Goal: Task Accomplishment & Management: Manage account settings

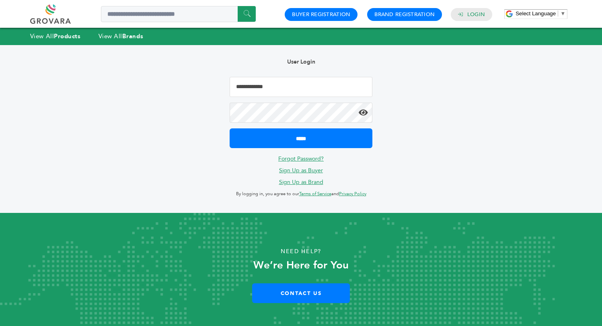
type input "**********"
click at [301, 138] on input "*****" at bounding box center [301, 138] width 142 height 20
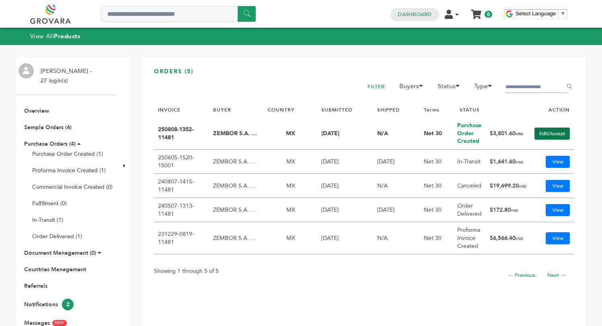
click at [550, 133] on link "Edit/Accept" at bounding box center [551, 133] width 35 height 12
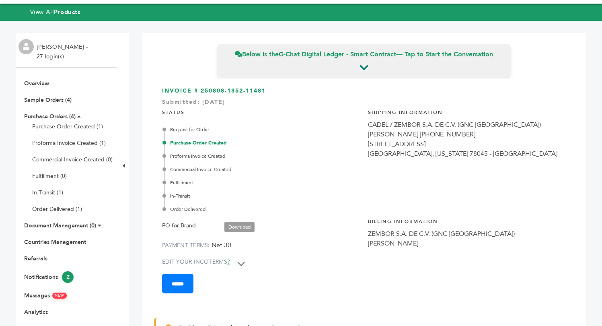
scroll to position [10, 0]
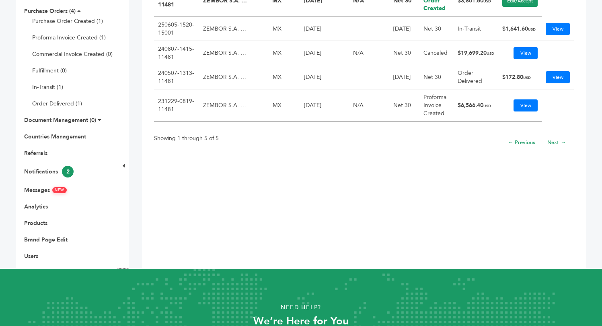
scroll to position [140, 0]
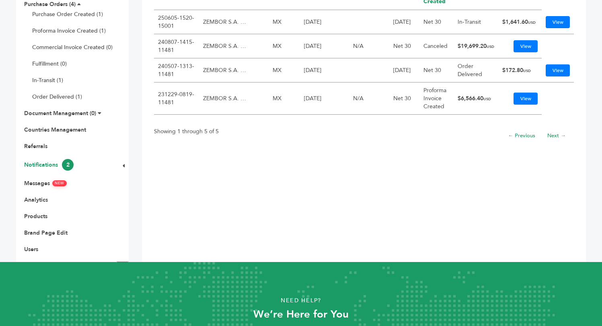
click at [36, 166] on link "Notifications 2" at bounding box center [48, 165] width 49 height 8
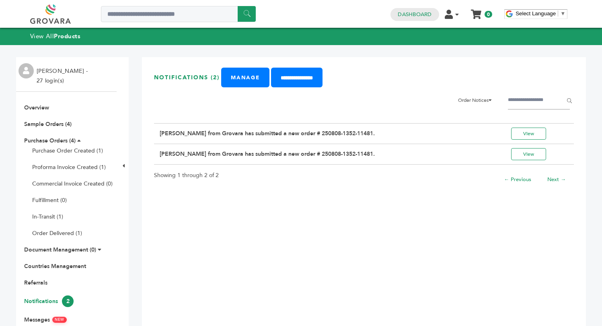
drag, startPoint x: 373, startPoint y: 153, endPoint x: 159, endPoint y: 147, distance: 214.4
click at [159, 147] on td "Heberto Balmori from Grovara has submitted a new order # 250808-1352-11481." at bounding box center [321, 154] width 335 height 21
click at [182, 196] on div "**********" at bounding box center [364, 227] width 444 height 341
drag, startPoint x: 225, startPoint y: 176, endPoint x: 154, endPoint y: 175, distance: 70.4
click at [154, 175] on div "Showing 1 through 2 of 2 ← Previous Next →" at bounding box center [364, 177] width 420 height 27
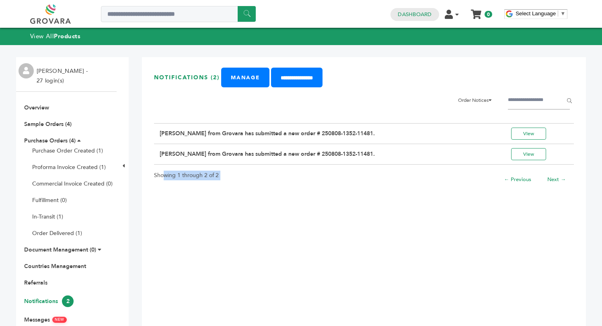
click at [201, 211] on div "**********" at bounding box center [364, 227] width 444 height 341
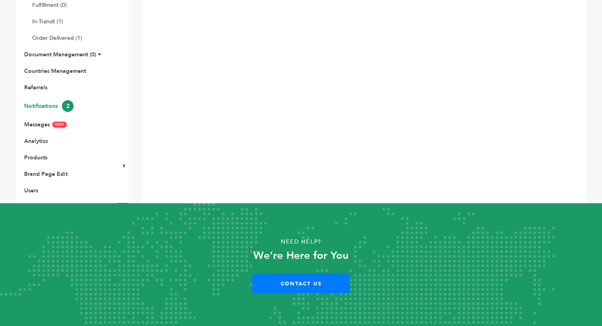
scroll to position [195, 0]
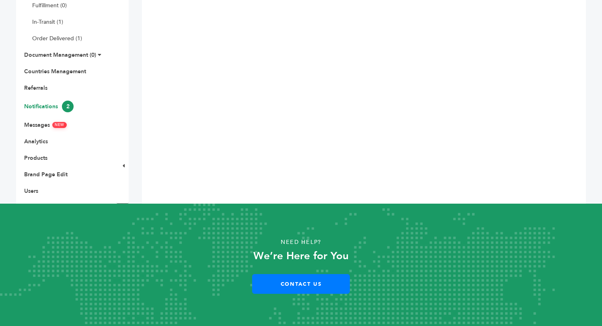
click at [256, 256] on strong "We’re Here for You" at bounding box center [300, 255] width 95 height 14
click at [246, 147] on div "**********" at bounding box center [364, 32] width 444 height 341
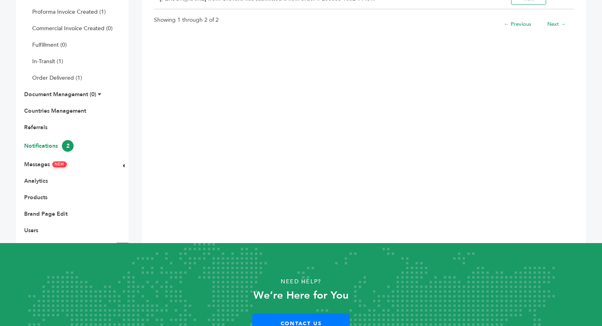
scroll to position [144, 0]
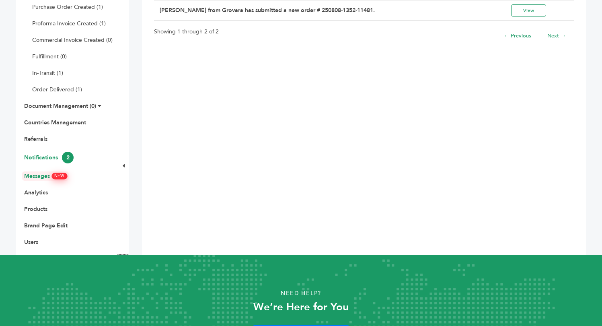
click at [43, 179] on link "Messages NEW" at bounding box center [45, 176] width 43 height 8
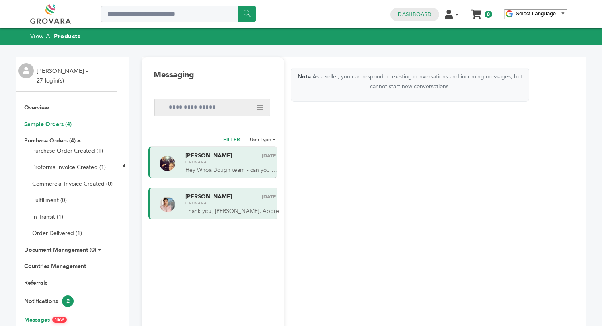
click at [55, 124] on link "Sample Orders (4)" at bounding box center [47, 124] width 47 height 8
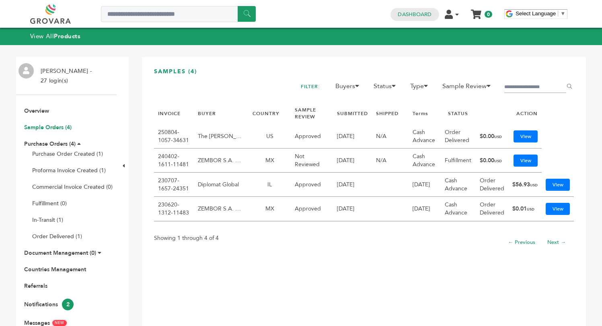
click at [52, 124] on link "Sample Orders (4)" at bounding box center [47, 127] width 47 height 8
drag, startPoint x: 220, startPoint y: 234, endPoint x: 158, endPoint y: 227, distance: 61.9
click at [158, 227] on div "Showing 1 through 4 of 4 ← Previous Next →" at bounding box center [364, 240] width 420 height 27
click at [271, 253] on div "SAMPLES (4) FILTER: Buyers Mor Yam Marketing, Ltd. [PERSON_NAME] and Sons Tradi…" at bounding box center [364, 229] width 444 height 344
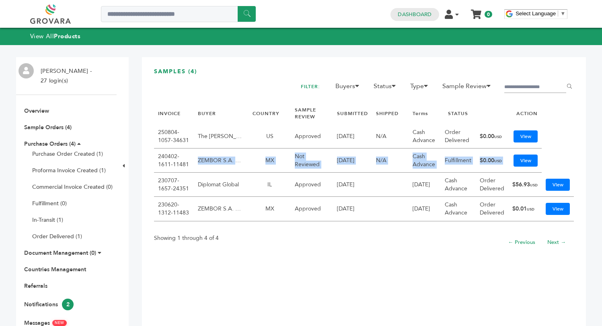
drag, startPoint x: 197, startPoint y: 154, endPoint x: 505, endPoint y: 161, distance: 308.1
click at [505, 161] on tr "240402-1611-11481 ZEMBOR S.A. DE C.V. (GNC MEXICO) MX Not Reviewed [DATE] N/A C…" at bounding box center [364, 160] width 420 height 24
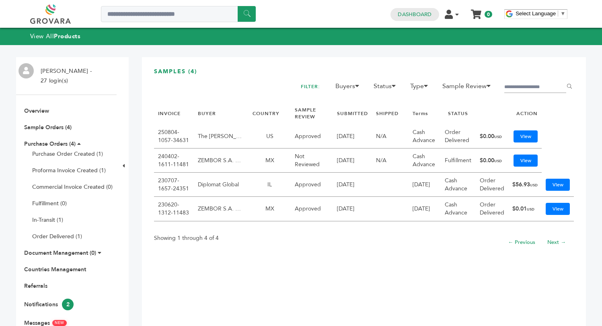
click at [433, 262] on div "SAMPLES (4) FILTER: Buyers Mor Yam Marketing, Ltd. Nasser Bin Khaleed and Sons …" at bounding box center [364, 229] width 444 height 344
click at [521, 131] on link "View" at bounding box center [525, 136] width 24 height 12
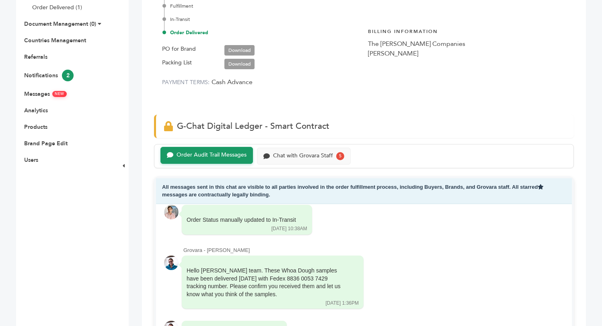
scroll to position [222, 0]
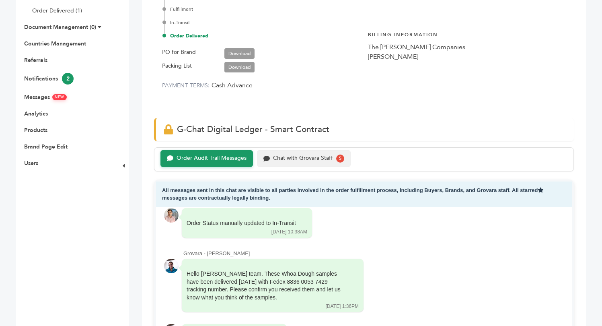
click at [318, 155] on div "Chat with Grovara Staff" at bounding box center [303, 158] width 60 height 7
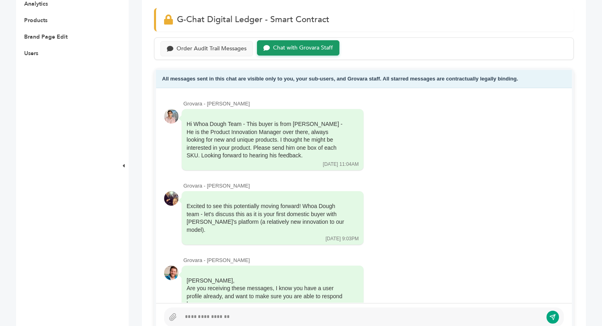
scroll to position [330, 0]
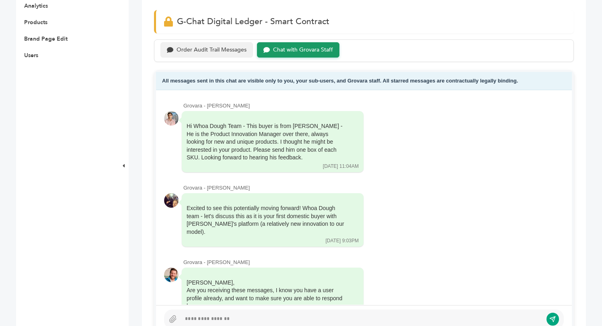
click at [188, 48] on div "Order Audit Trail Messages" at bounding box center [212, 50] width 70 height 7
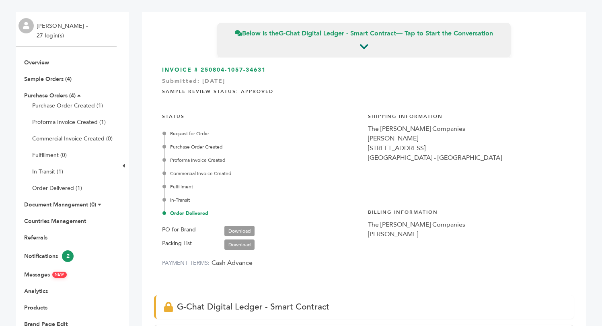
scroll to position [25, 0]
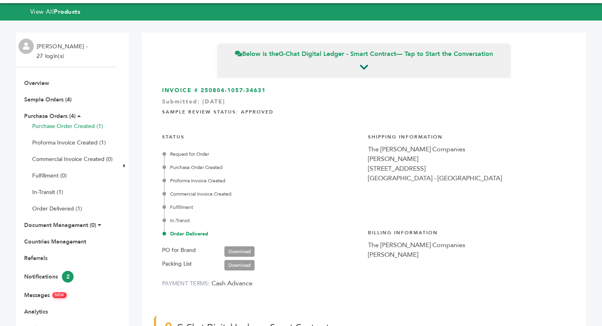
click at [60, 128] on link "Purchase Order Created (1)" at bounding box center [67, 126] width 71 height 8
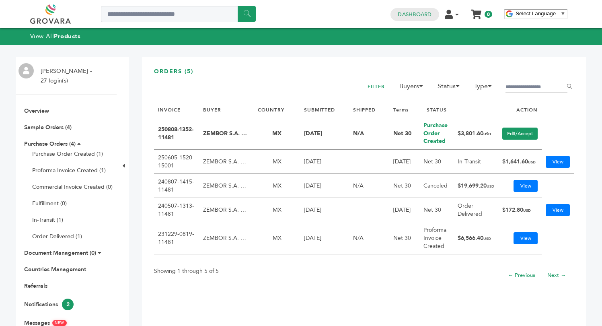
drag, startPoint x: 158, startPoint y: 126, endPoint x: 179, endPoint y: 126, distance: 20.1
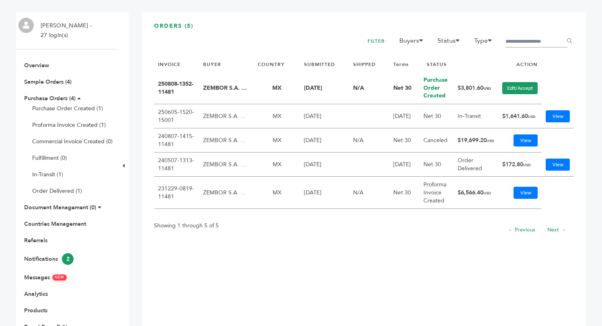
scroll to position [47, 0]
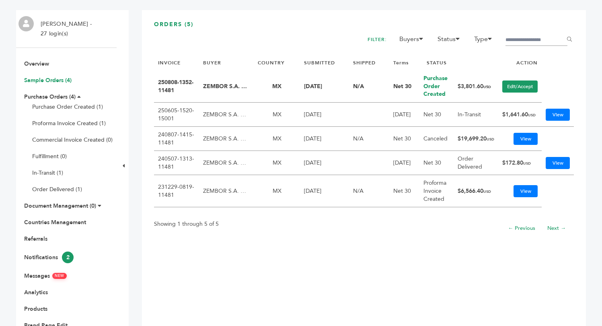
click at [47, 80] on link "Sample Orders (4)" at bounding box center [47, 80] width 47 height 8
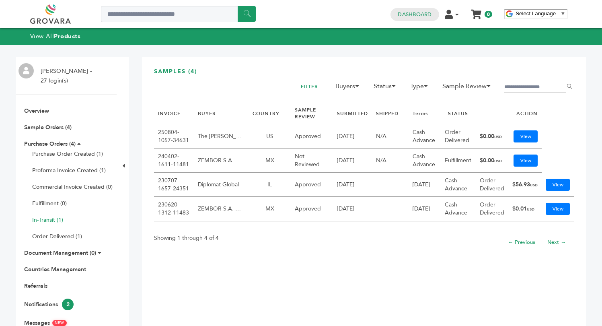
click at [62, 217] on link "In-Transit (1)" at bounding box center [47, 220] width 31 height 8
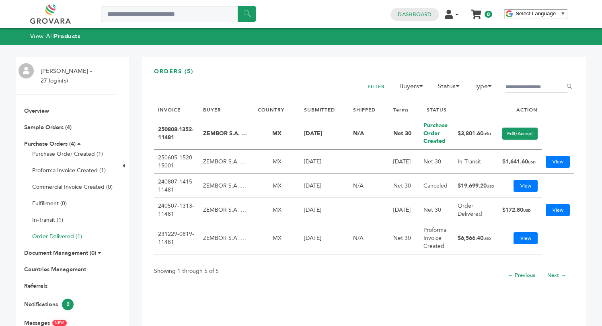
click at [70, 236] on link "Order Delivered (1)" at bounding box center [57, 236] width 50 height 8
drag, startPoint x: 151, startPoint y: 267, endPoint x: 147, endPoint y: 259, distance: 8.6
click at [147, 259] on div "ORDERS (5) FILTER: Buyers Mor Yam Marketing, Ltd. [PERSON_NAME] and Sons Tradin…" at bounding box center [364, 229] width 444 height 344
click at [232, 308] on div "ORDERS (5) FILTER: Buyers Mor Yam Marketing, Ltd. [PERSON_NAME] and Sons Tradin…" at bounding box center [364, 229] width 444 height 344
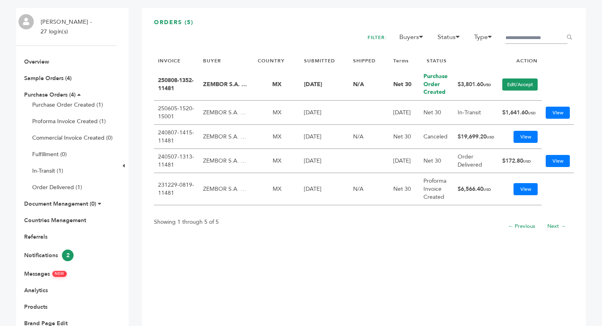
scroll to position [47, 0]
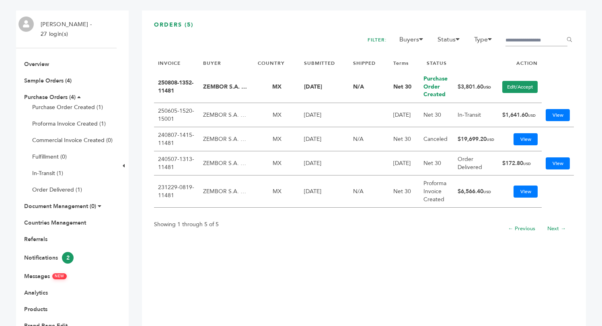
click at [79, 97] on icon at bounding box center [79, 97] width 4 height 6
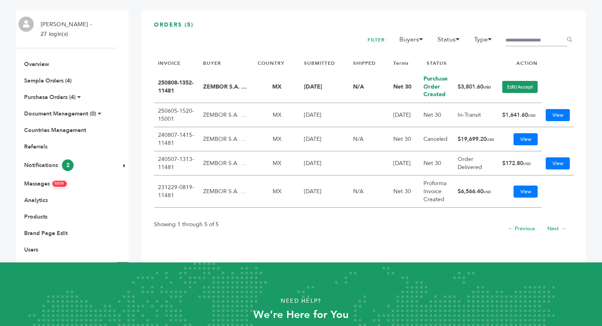
click at [27, 212] on ul "Overview Sample Orders (4) Purchase Orders (4) Purchase Order Created (1) Profo…" at bounding box center [66, 156] width 101 height 193
click at [37, 218] on link "Products" at bounding box center [35, 217] width 23 height 8
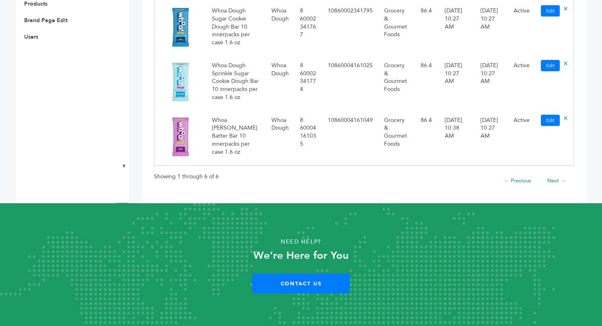
scroll to position [351, 0]
drag, startPoint x: 156, startPoint y: 177, endPoint x: 224, endPoint y: 180, distance: 68.0
click at [224, 180] on div "Showing 1 through 6 of 6 ← Previous Next →" at bounding box center [364, 179] width 420 height 27
click at [216, 179] on p "Showing 1 through 6 of 6" at bounding box center [186, 177] width 65 height 10
drag, startPoint x: 154, startPoint y: 176, endPoint x: 221, endPoint y: 176, distance: 67.1
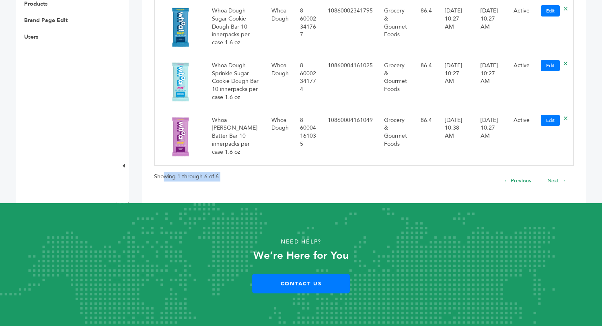
click at [221, 176] on div "Showing 1 through 6 of 6 ← Previous Next →" at bounding box center [364, 179] width 420 height 27
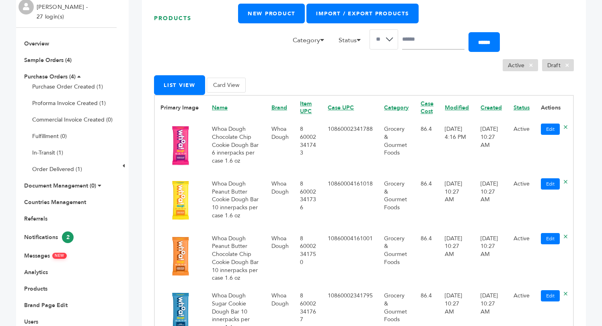
scroll to position [61, 0]
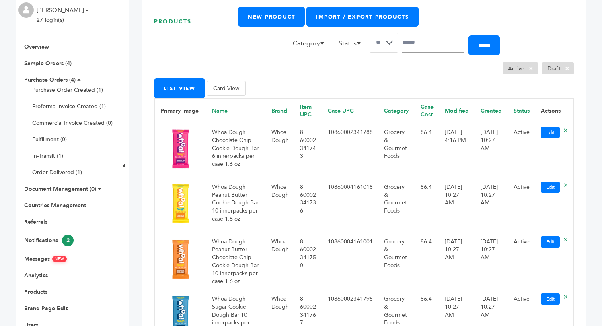
click at [132, 147] on div "Dan Heisterkamp Jr. - 27 login(s) Overview Sample Orders (4) Purchase Orders (4…" at bounding box center [301, 237] width 570 height 507
click at [229, 86] on button "Card View" at bounding box center [226, 88] width 39 height 15
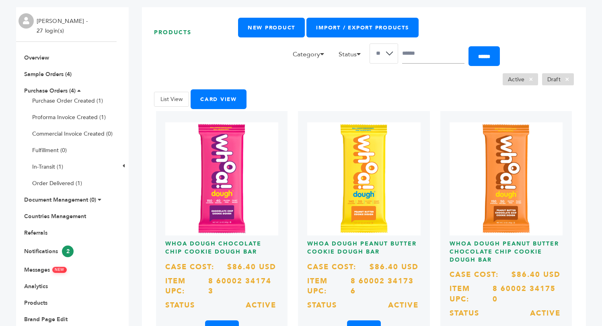
scroll to position [78, 0]
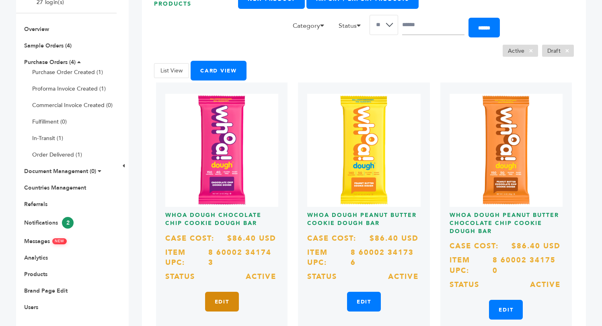
click at [218, 304] on link "Edit" at bounding box center [222, 301] width 34 height 20
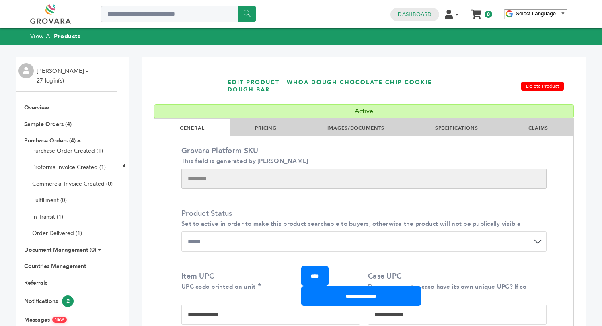
click at [257, 127] on link "PRICING" at bounding box center [266, 128] width 22 height 6
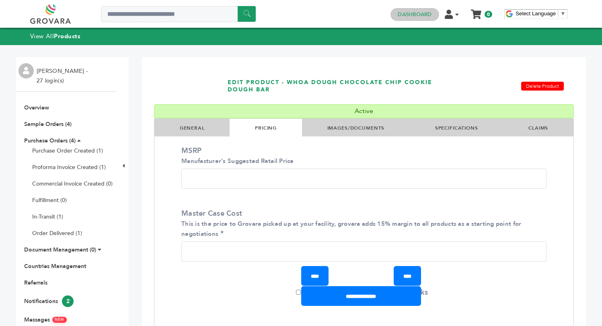
click at [424, 14] on link "Dashboard" at bounding box center [415, 14] width 34 height 7
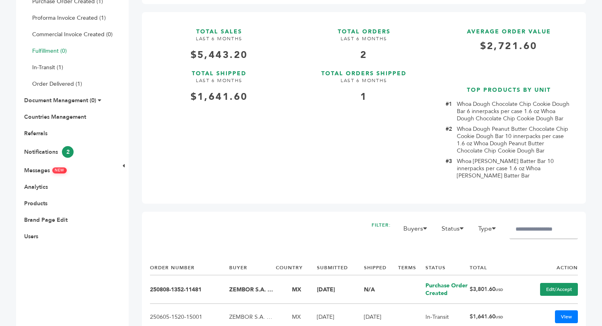
scroll to position [164, 0]
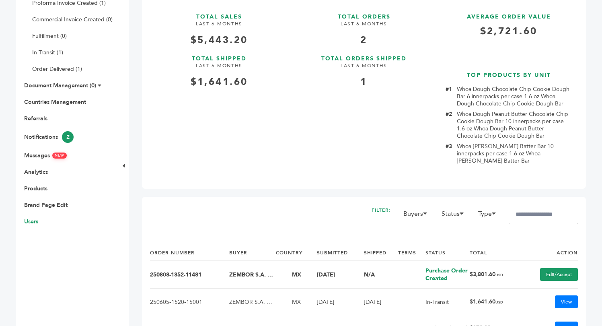
click at [32, 223] on link "Users" at bounding box center [31, 222] width 14 height 8
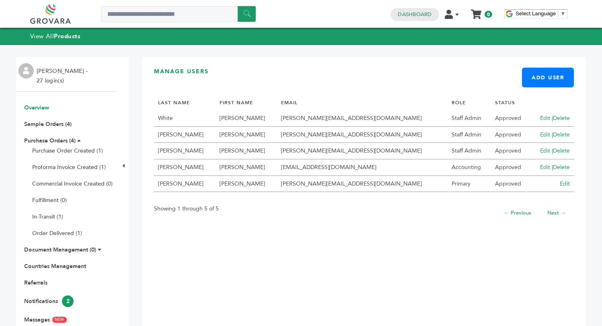
click at [43, 107] on link "Overview" at bounding box center [36, 108] width 25 height 8
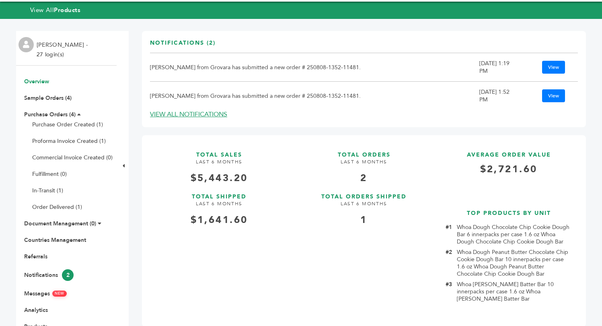
scroll to position [26, 0]
click at [62, 91] on ul "Overview Sample Orders (4) Purchase Orders (4) Purchase Order Created (1) Profo…" at bounding box center [66, 220] width 101 height 285
click at [59, 95] on link "Sample Orders (4)" at bounding box center [47, 98] width 47 height 8
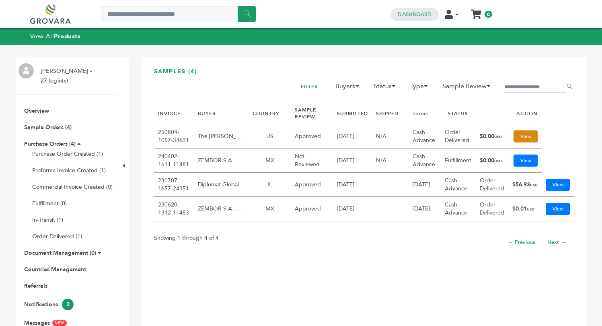
click at [527, 135] on link "View" at bounding box center [525, 136] width 24 height 12
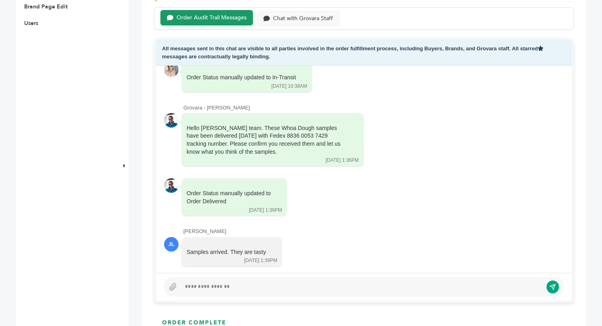
scroll to position [775, 0]
drag, startPoint x: 226, startPoint y: 193, endPoint x: 177, endPoint y: 194, distance: 49.1
click at [177, 228] on div "[PERSON_NAME] JL Samples arrived. They are tasty [DATE] 1:39PM Read by: [PERSON…" at bounding box center [364, 247] width 400 height 39
click at [218, 292] on div at bounding box center [364, 286] width 400 height 19
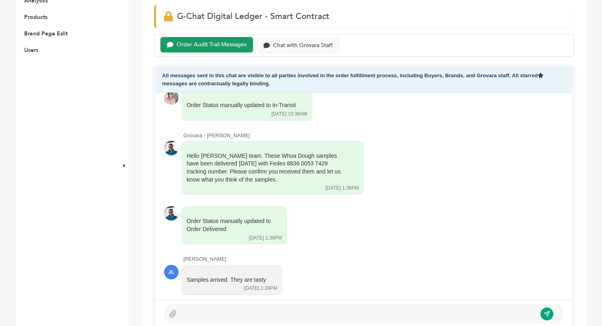
scroll to position [339, 0]
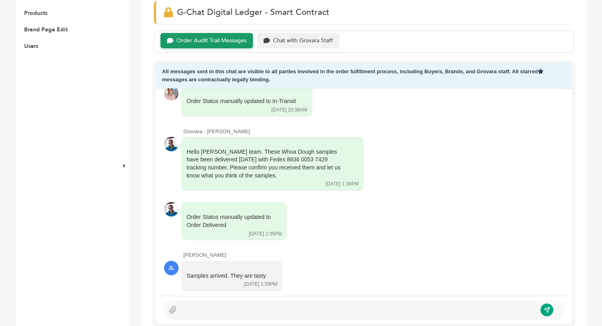
click at [303, 37] on div "Chat with Grovara Staff" at bounding box center [303, 40] width 60 height 7
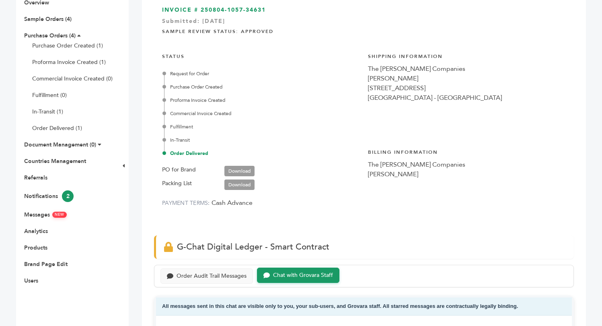
scroll to position [102, 0]
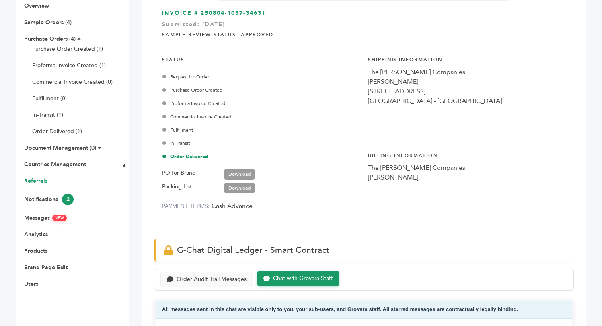
click at [36, 180] on link "Referrals" at bounding box center [35, 181] width 23 height 8
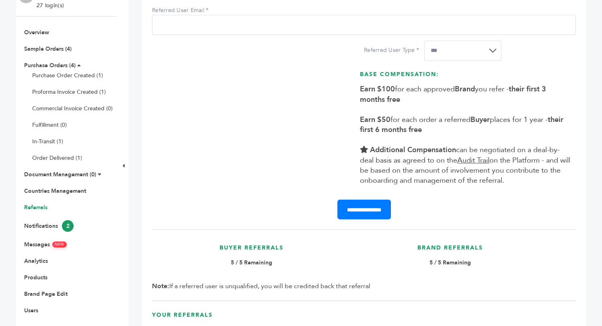
scroll to position [74, 0]
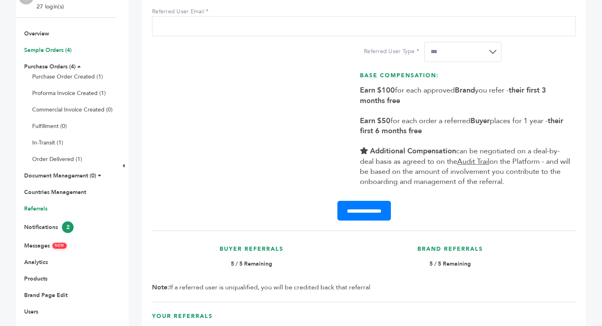
click at [51, 47] on link "Sample Orders (4)" at bounding box center [47, 50] width 47 height 8
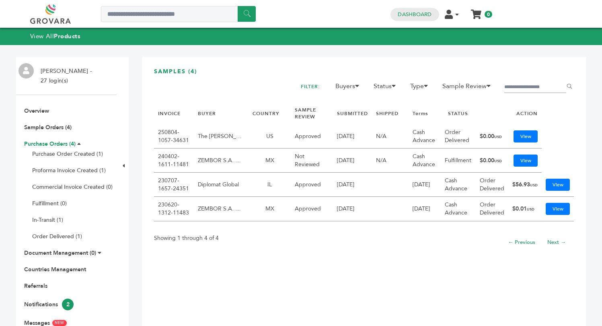
click at [50, 142] on link "Purchase Orders (4)" at bounding box center [49, 144] width 51 height 8
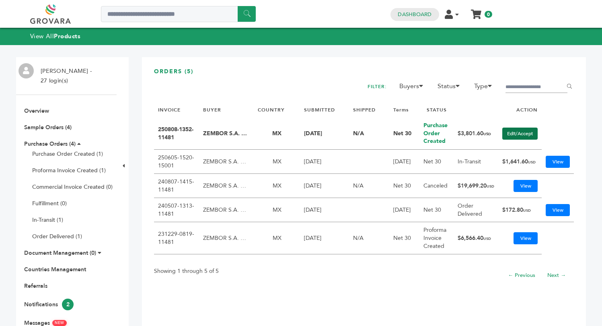
click at [520, 129] on link "Edit/Accept" at bounding box center [519, 133] width 35 height 12
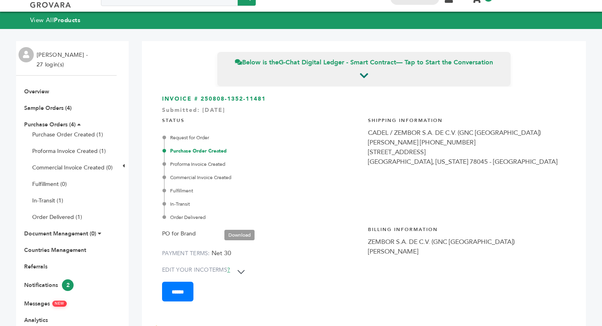
scroll to position [16, 0]
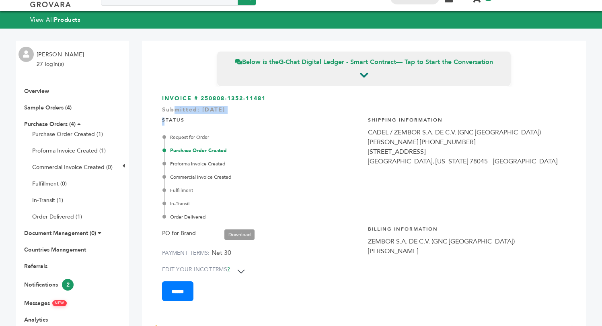
drag, startPoint x: 162, startPoint y: 110, endPoint x: 173, endPoint y: 108, distance: 11.4
click at [173, 108] on div "INVOICE # 250808-1352-11481 Submitted: [DATE] STATUS Request for Order Purchase…" at bounding box center [364, 201] width 420 height 230
click at [243, 109] on div "Submitted: Aug/8/2025" at bounding box center [364, 112] width 404 height 12
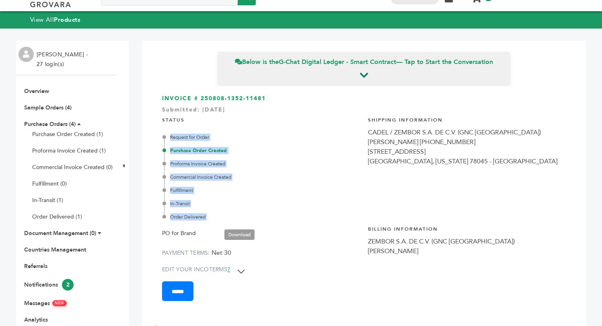
drag, startPoint x: 208, startPoint y: 220, endPoint x: 168, endPoint y: 135, distance: 94.1
click at [168, 135] on div "**********" at bounding box center [261, 206] width 198 height 190
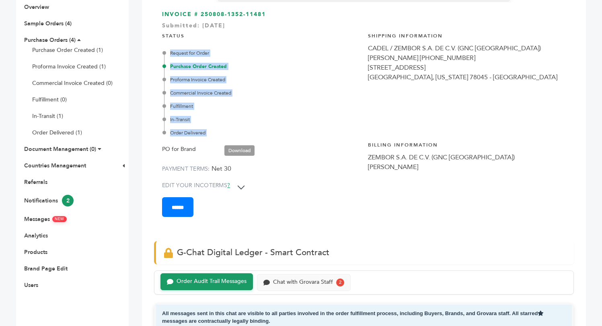
scroll to position [188, 0]
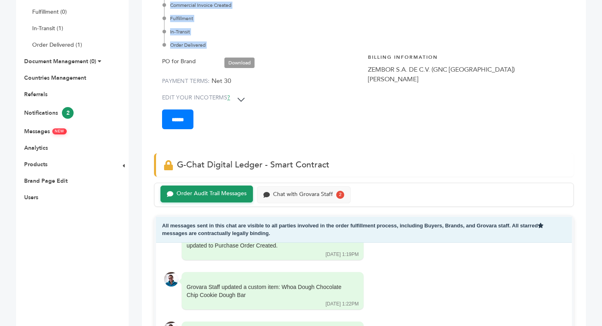
click at [243, 129] on div "INVOICE # 250808-1352-11481 Submitted: Aug/8/2025 STATUS Request for Order Purc…" at bounding box center [364, 30] width 420 height 230
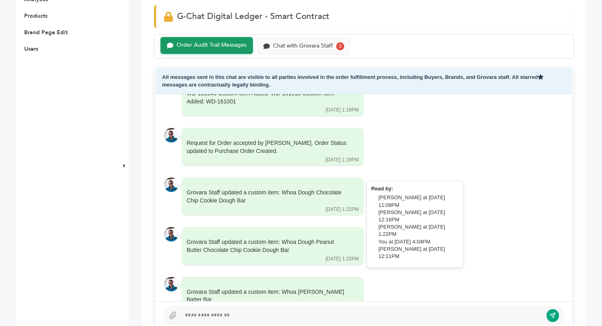
scroll to position [564, 0]
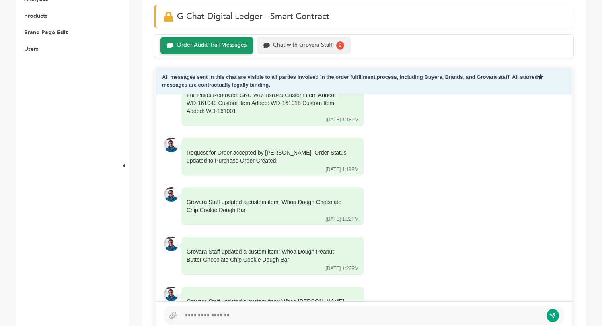
click at [291, 46] on div "Chat with Grovara Staff" at bounding box center [303, 45] width 60 height 7
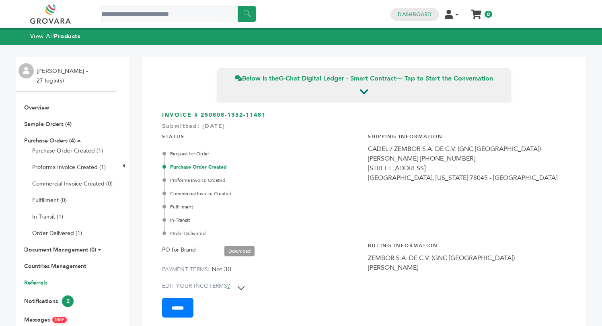
scroll to position [8, 0]
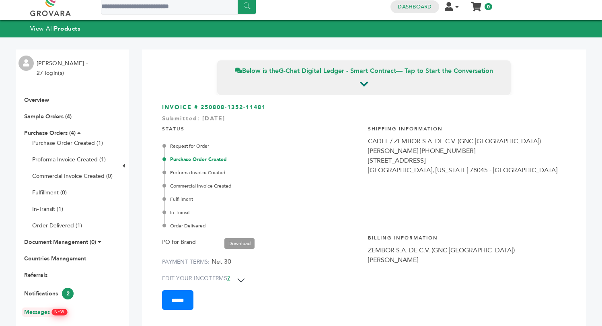
click at [42, 309] on link "Messages NEW" at bounding box center [45, 312] width 43 height 8
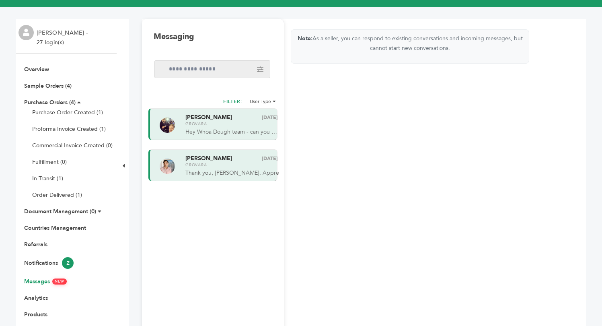
scroll to position [50, 0]
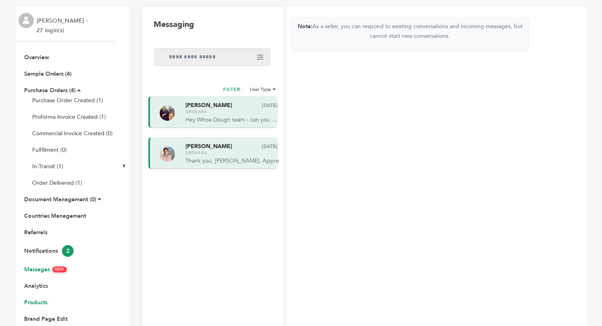
click at [39, 302] on link "Products" at bounding box center [35, 302] width 23 height 8
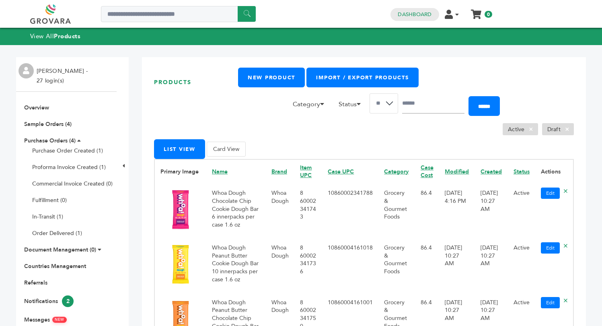
click at [386, 193] on td "Grocery & Gourmet Foods" at bounding box center [396, 210] width 37 height 55
click at [548, 189] on link "Edit" at bounding box center [550, 192] width 19 height 11
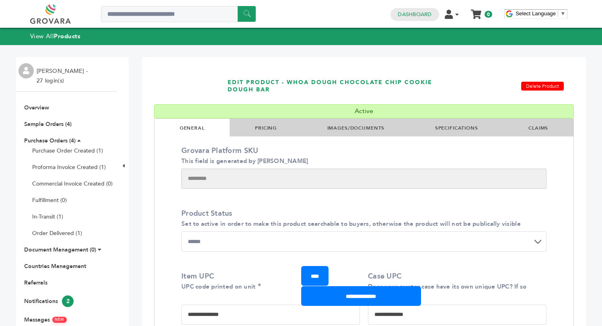
click at [260, 125] on link "PRICING" at bounding box center [266, 128] width 22 height 6
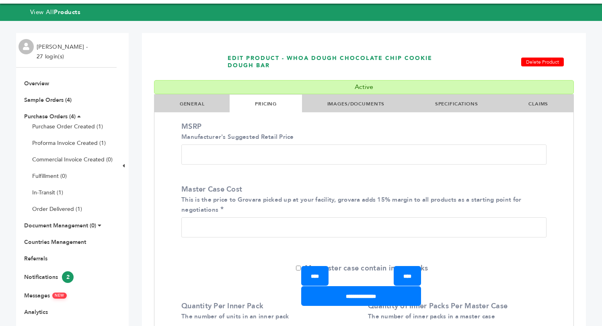
scroll to position [28, 0]
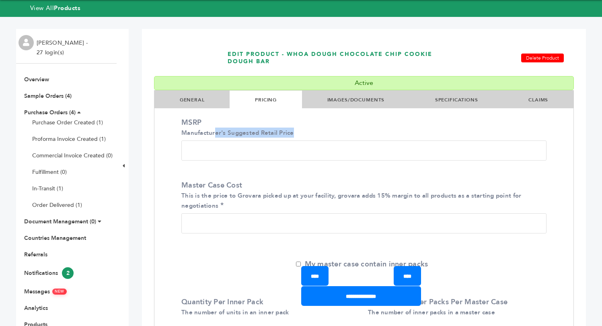
drag, startPoint x: 298, startPoint y: 129, endPoint x: 214, endPoint y: 129, distance: 83.6
click at [214, 129] on label "MSRP Manufacturer's Suggested Retail Price" at bounding box center [361, 127] width 361 height 20
click at [214, 140] on input "*" at bounding box center [363, 150] width 365 height 20
type input "*"
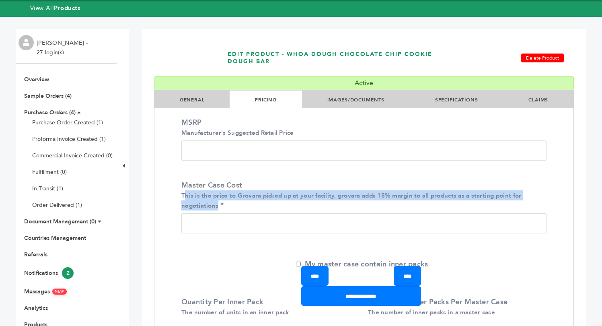
drag, startPoint x: 248, startPoint y: 205, endPoint x: 185, endPoint y: 192, distance: 64.4
click at [185, 192] on label "Master Case Cost This is the price to Grovara picked up at your facility, grova…" at bounding box center [361, 195] width 361 height 31
click at [185, 213] on input "****" at bounding box center [363, 223] width 365 height 20
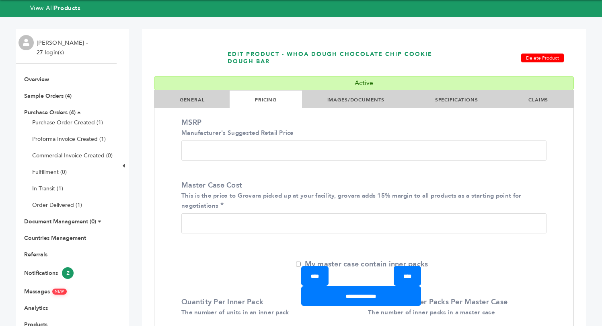
scroll to position [43, 0]
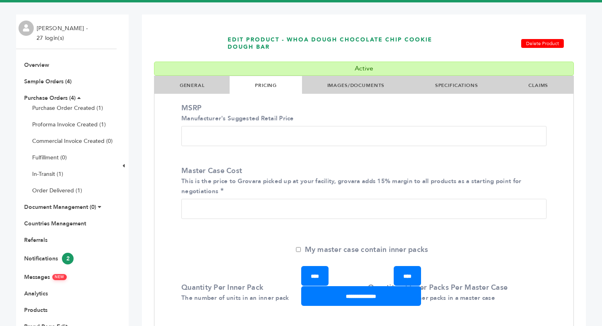
click at [223, 240] on div "MSRP Manufacturer's Suggested Retail Price * Master Case Cost This is the price…" at bounding box center [363, 271] width 377 height 349
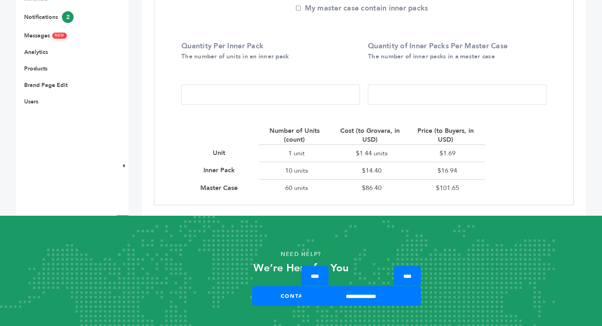
scroll to position [286, 0]
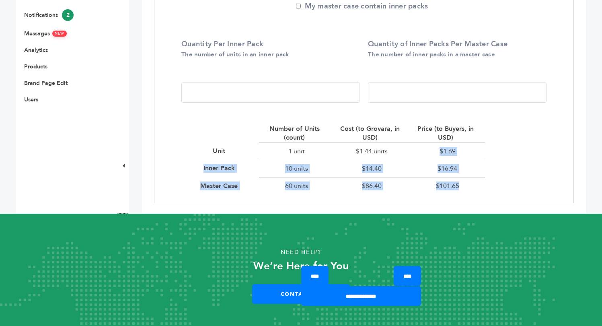
drag, startPoint x: 467, startPoint y: 181, endPoint x: 341, endPoint y: 157, distance: 128.5
click at [340, 157] on div "Number of Units (count) Cost (to Grovara, in USD) Price (to Buyers, in USD) Uni…" at bounding box center [334, 159] width 302 height 70
click at [389, 171] on div "$14.40" at bounding box center [372, 168] width 76 height 17
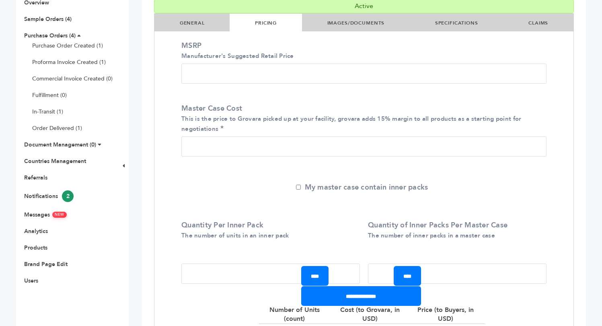
scroll to position [68, 0]
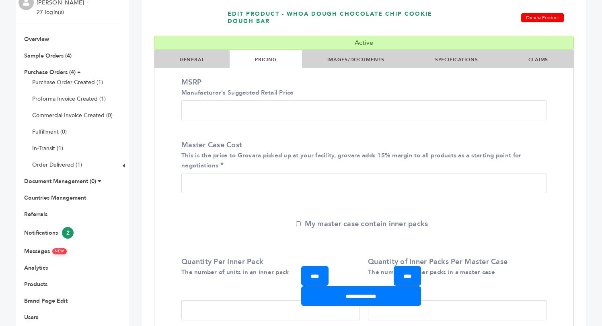
click at [195, 58] on link "GENERAL" at bounding box center [192, 59] width 25 height 6
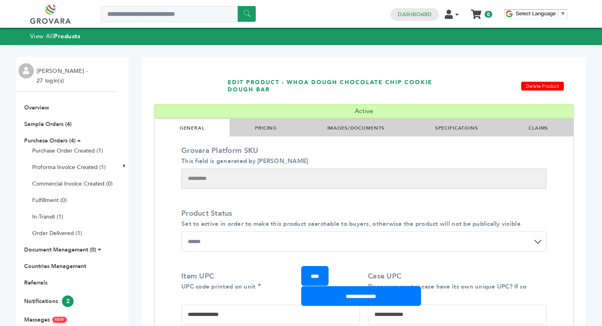
scroll to position [0, 0]
click at [89, 148] on link "Purchase Order Created (1)" at bounding box center [67, 151] width 71 height 8
